Goal: Task Accomplishment & Management: Manage account settings

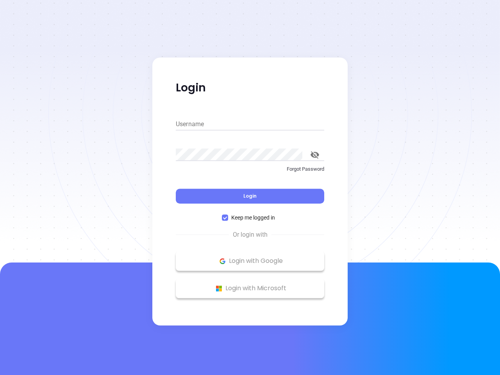
click at [250, 187] on div "Login" at bounding box center [250, 191] width 148 height 24
click at [250, 124] on input "Username" at bounding box center [250, 124] width 148 height 12
click at [315, 155] on icon "toggle password visibility" at bounding box center [315, 154] width 9 height 7
click at [250, 196] on span "Login" at bounding box center [249, 196] width 13 height 7
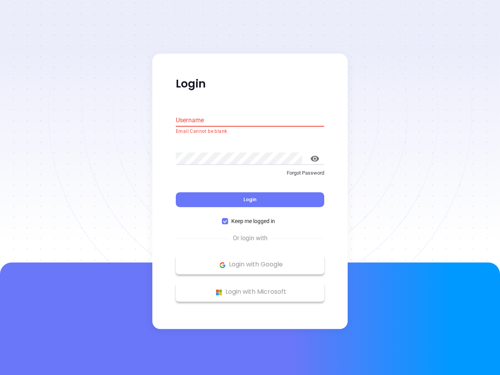
click at [250, 218] on span "Keep me logged in" at bounding box center [253, 221] width 50 height 9
click at [228, 218] on input "Keep me logged in" at bounding box center [225, 221] width 6 height 6
checkbox input "false"
click at [250, 261] on p "Login with Google" at bounding box center [250, 265] width 141 height 12
click at [250, 288] on p "Login with Microsoft" at bounding box center [250, 292] width 141 height 12
